Goal: Information Seeking & Learning: Learn about a topic

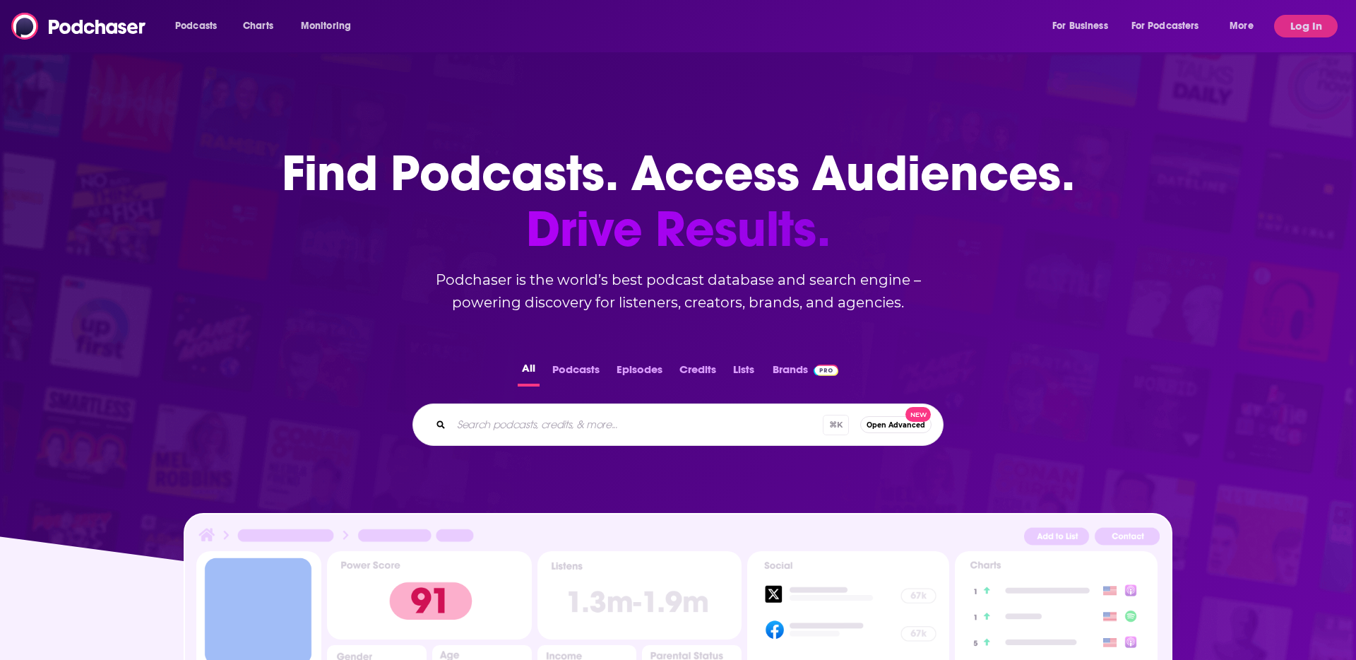
click at [636, 442] on div "⌘ K Open Advanced New" at bounding box center [678, 424] width 531 height 42
click at [635, 427] on input "Search podcasts, credits, & more..." at bounding box center [637, 424] width 372 height 23
type input "sparx"
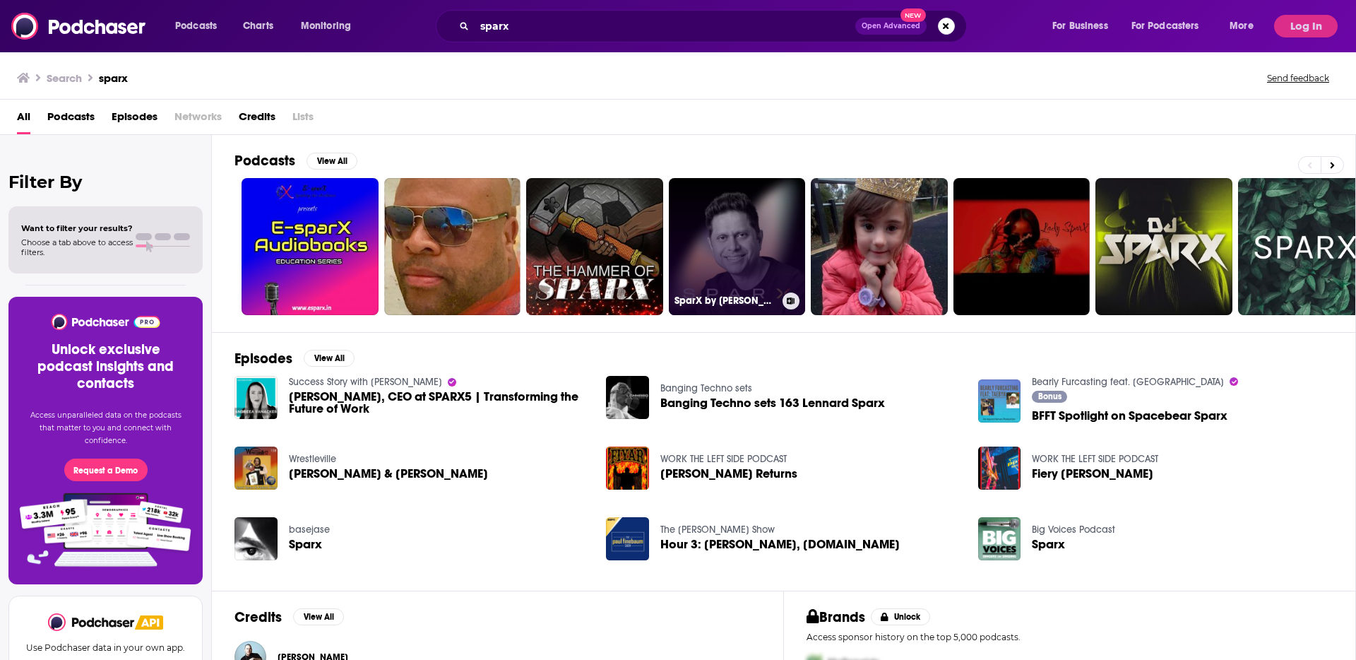
click at [769, 251] on link "SparX by [PERSON_NAME]" at bounding box center [737, 246] width 137 height 137
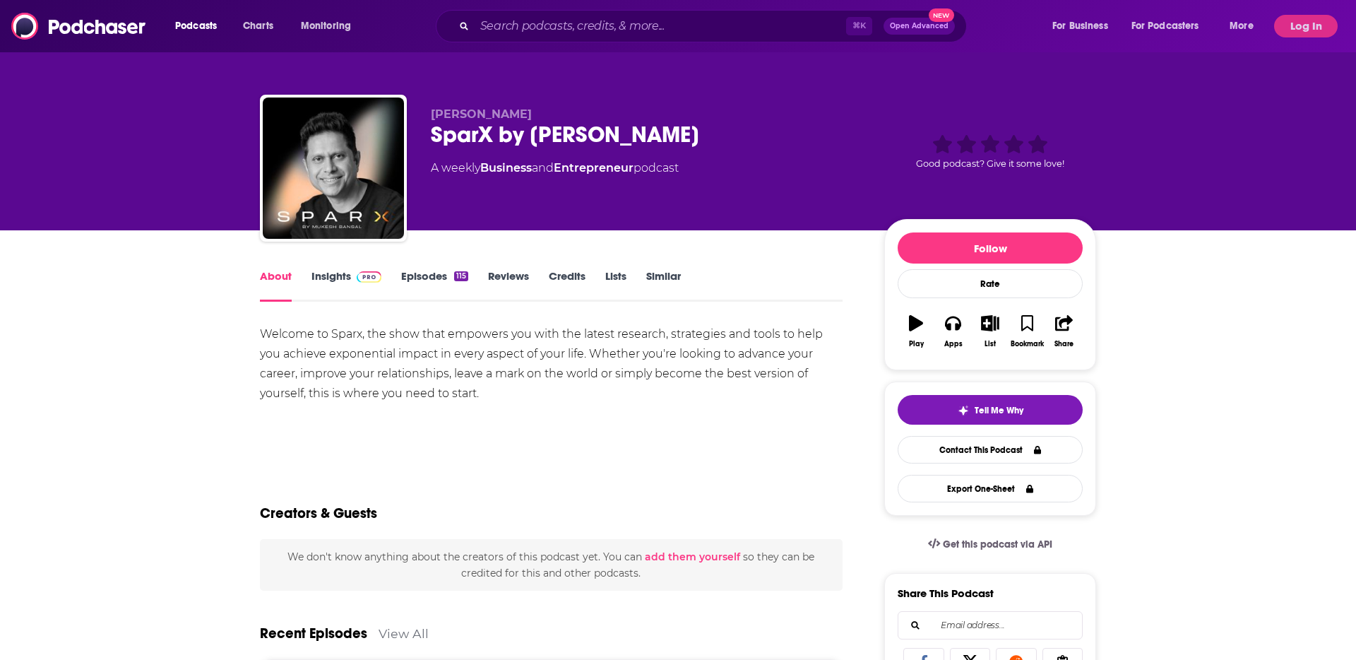
click at [333, 282] on link "Insights" at bounding box center [347, 285] width 70 height 32
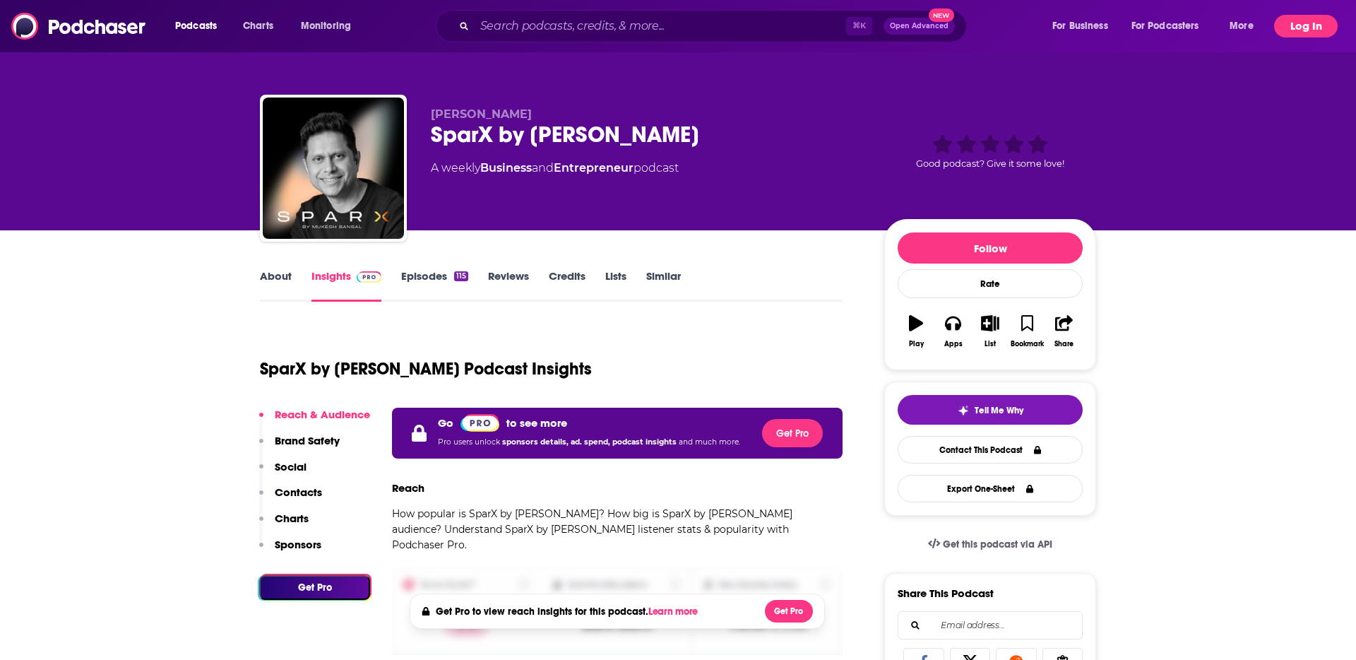
click at [1303, 23] on button "Log In" at bounding box center [1306, 26] width 64 height 23
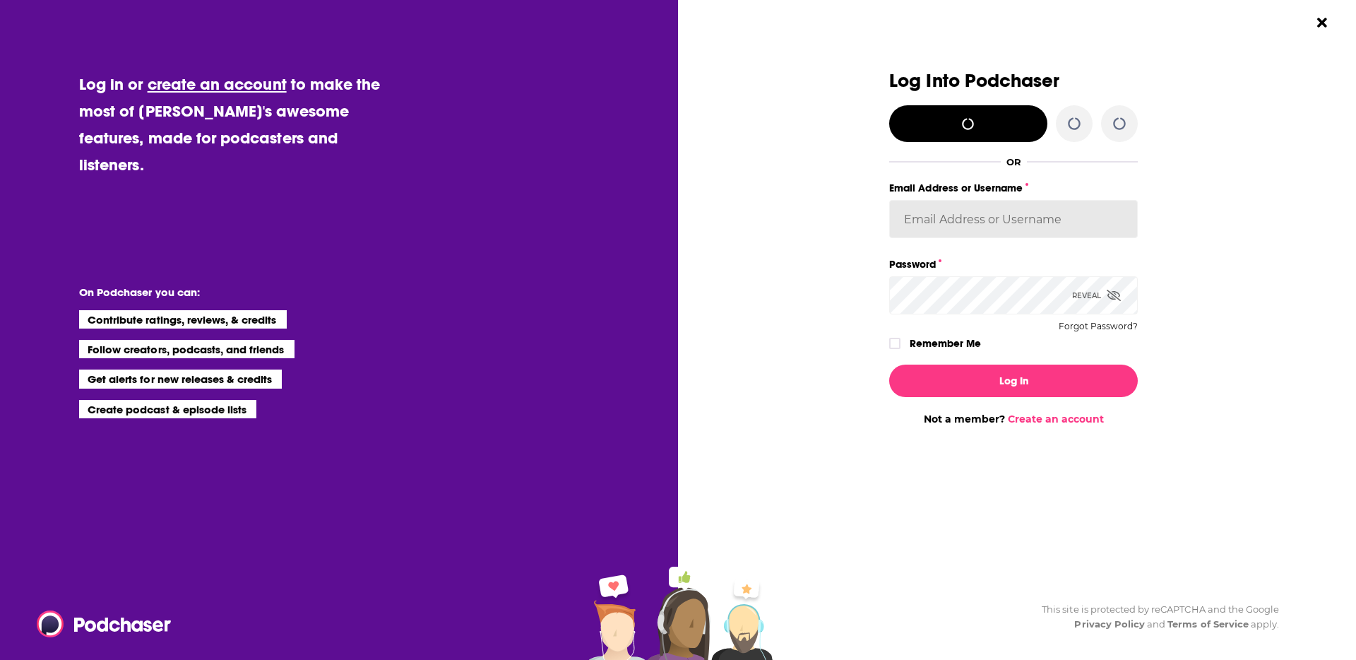
type input "[PERSON_NAME][EMAIL_ADDRESS][PERSON_NAME][DOMAIN_NAME]"
click at [956, 344] on label "Remember Me" at bounding box center [945, 343] width 71 height 18
click at [899, 350] on input "rememberMe" at bounding box center [895, 350] width 8 height 0
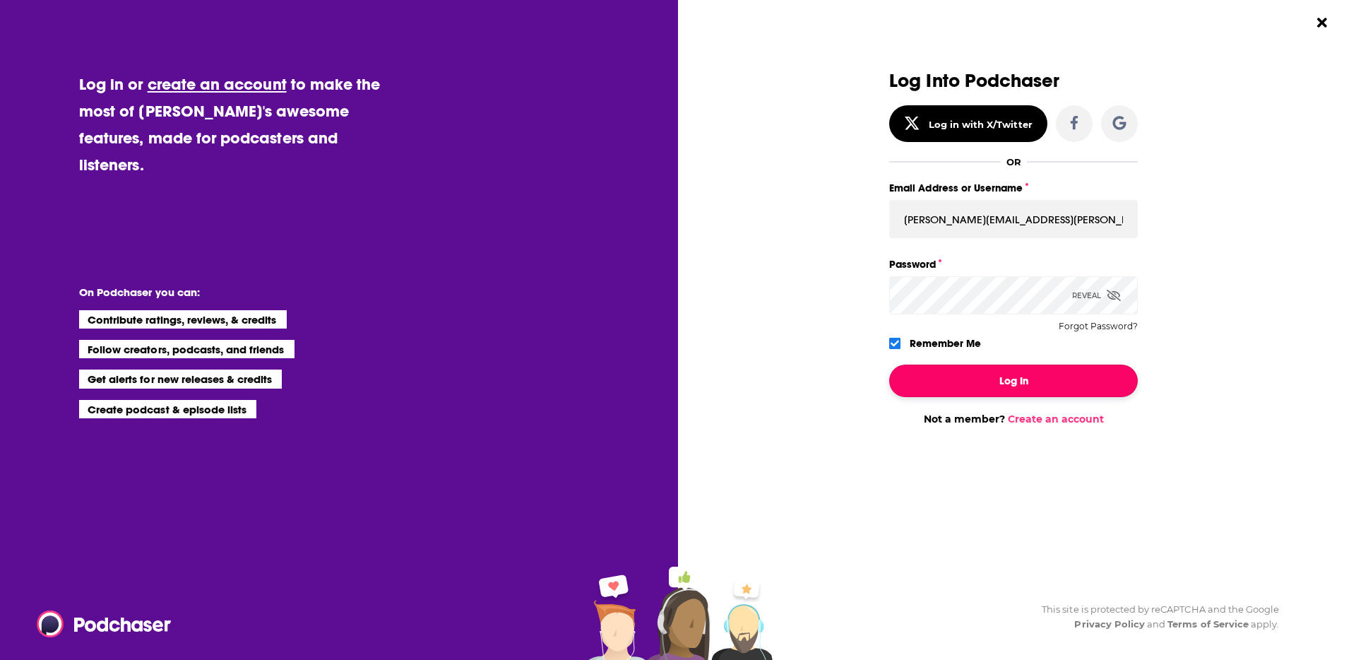
click at [961, 379] on button "Log In" at bounding box center [1013, 381] width 249 height 32
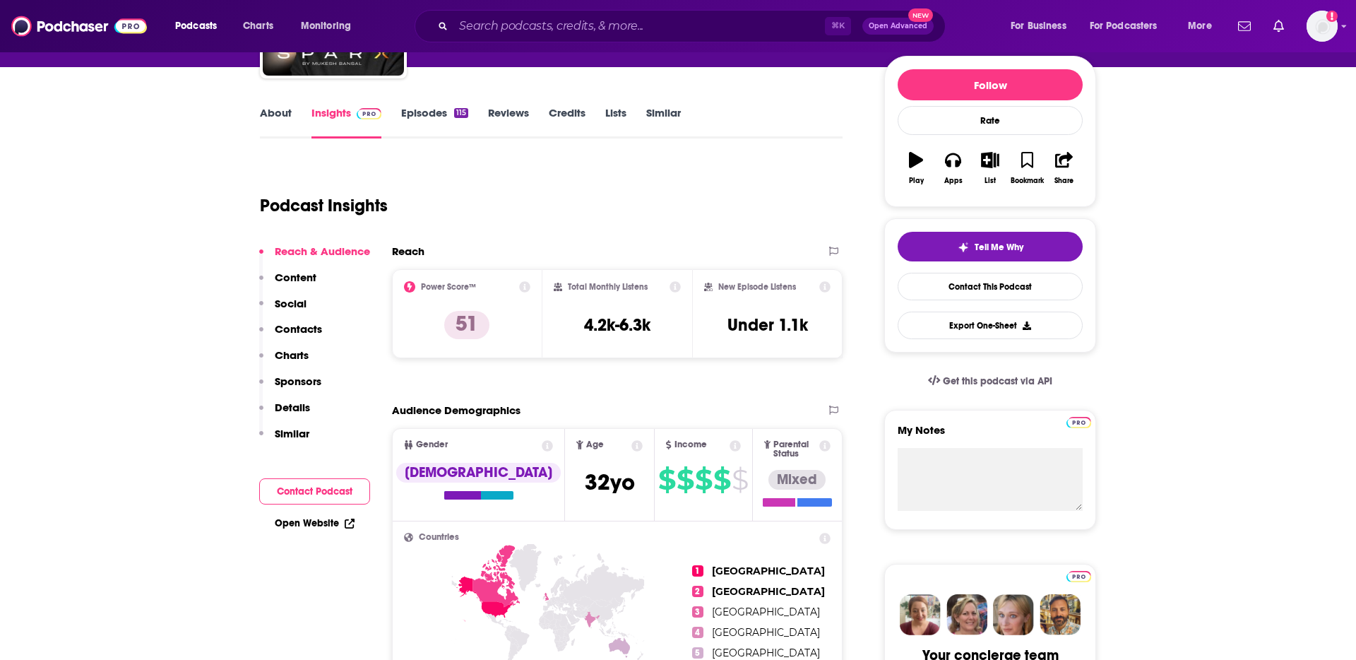
scroll to position [150, 0]
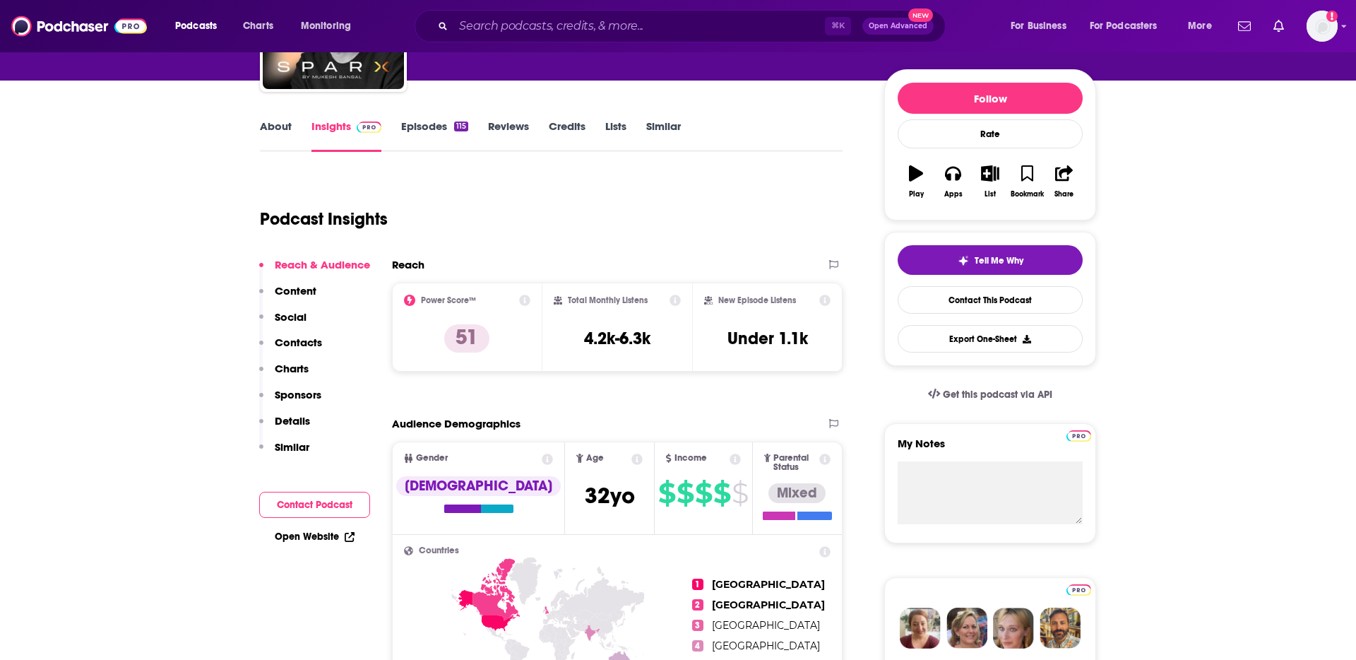
click at [429, 127] on link "Episodes 115" at bounding box center [434, 135] width 67 height 32
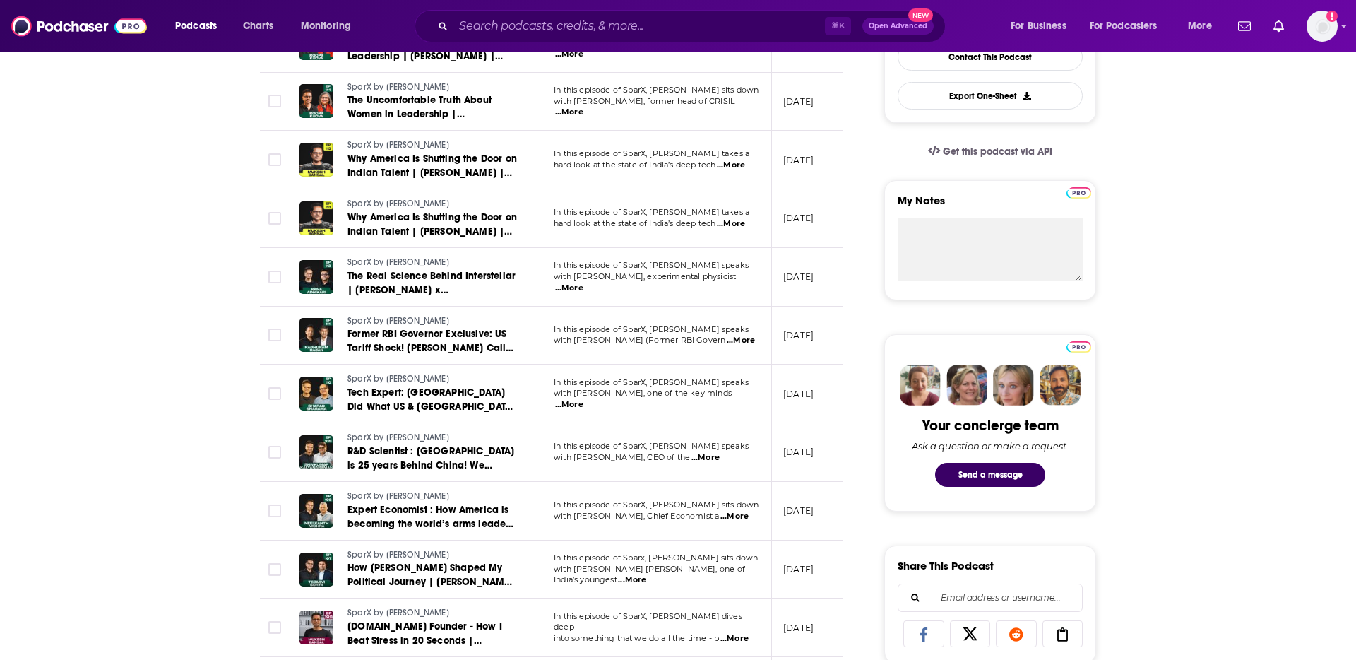
scroll to position [396, 0]
